Goal: Find specific page/section: Find specific page/section

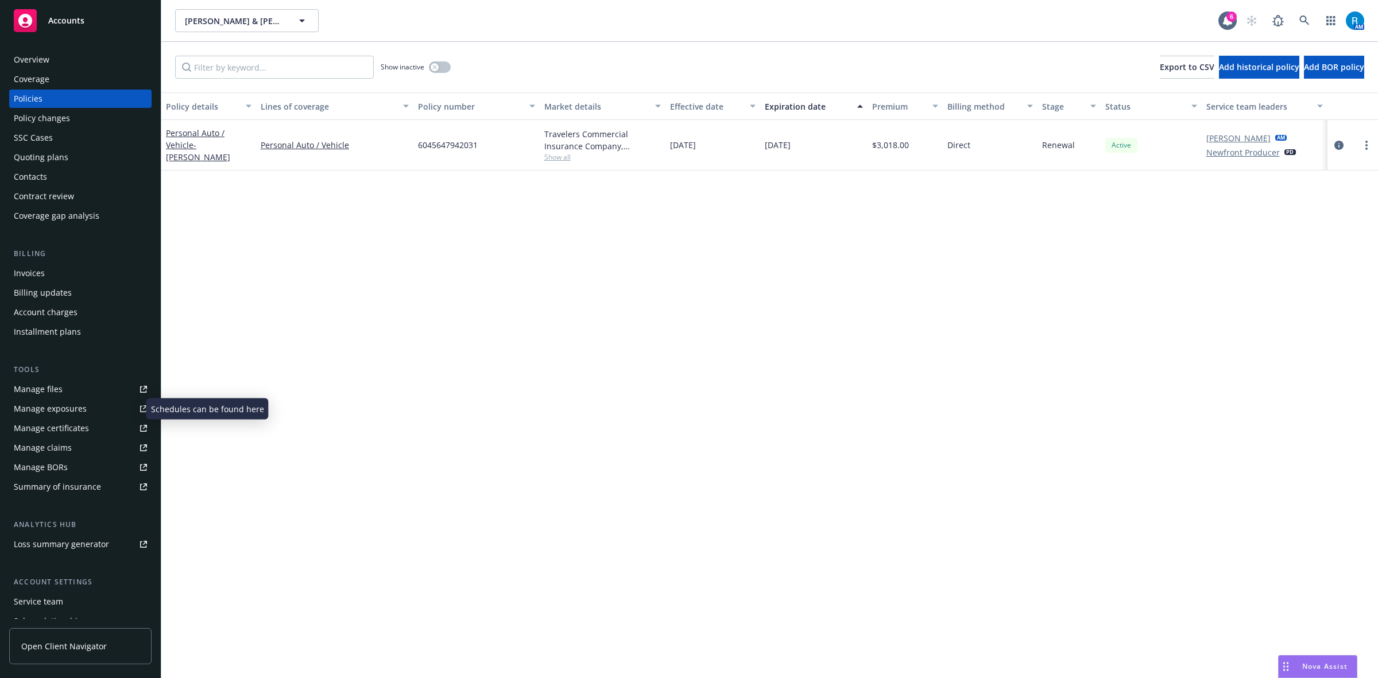
click at [32, 403] on div "Manage exposures" at bounding box center [50, 409] width 73 height 18
click at [40, 391] on div "Manage files" at bounding box center [38, 389] width 49 height 18
